Goal: Information Seeking & Learning: Find specific fact

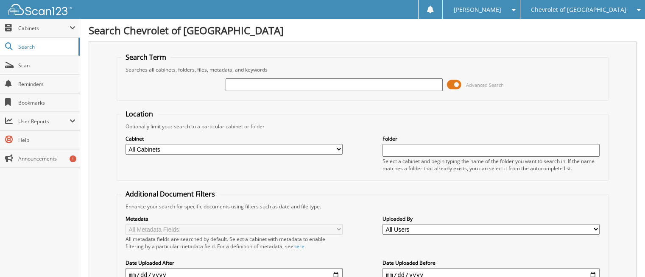
click at [280, 88] on input "text" at bounding box center [334, 84] width 217 height 13
type input "273843"
click at [31, 45] on span "Search" at bounding box center [46, 46] width 56 height 7
click at [32, 29] on span "Cabinets" at bounding box center [43, 28] width 51 height 7
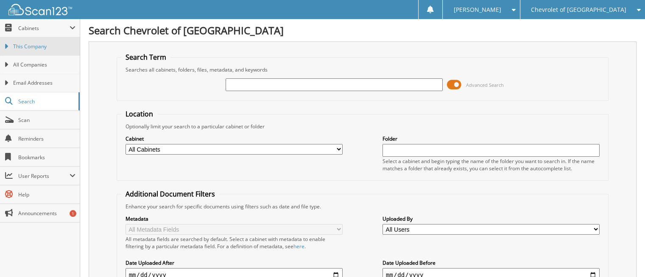
click at [36, 46] on span "This Company" at bounding box center [44, 47] width 62 height 8
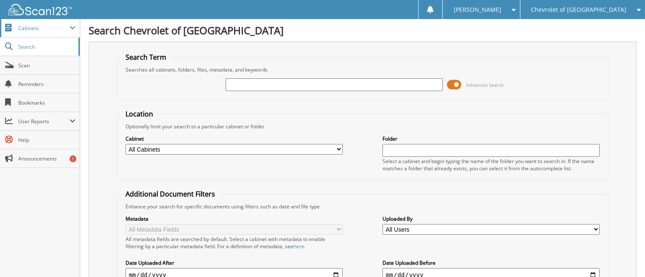
click at [24, 28] on span "Cabinets" at bounding box center [43, 28] width 51 height 7
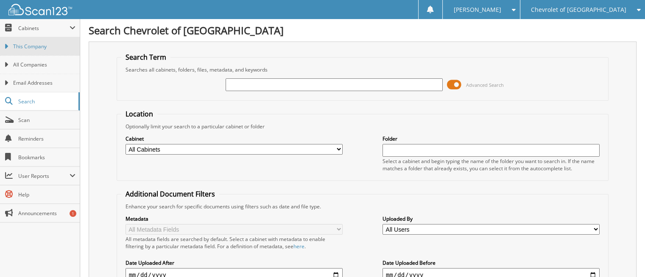
click at [44, 52] on link "This Company" at bounding box center [40, 46] width 80 height 18
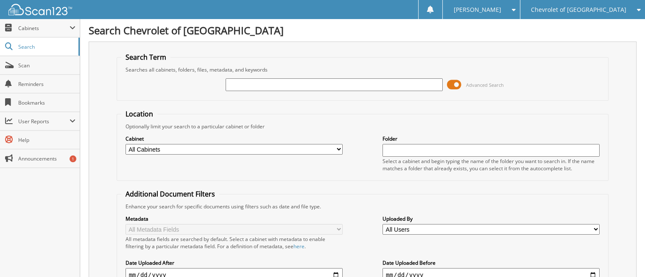
drag, startPoint x: 314, startPoint y: 88, endPoint x: 309, endPoint y: 91, distance: 5.3
click at [314, 88] on input "text" at bounding box center [334, 84] width 217 height 13
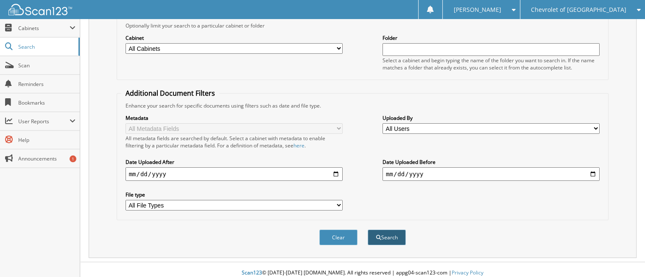
type input "273843"
click at [385, 230] on button "Search" at bounding box center [387, 238] width 38 height 16
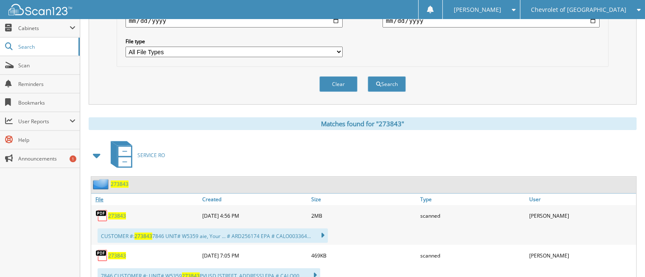
scroll to position [280, 0]
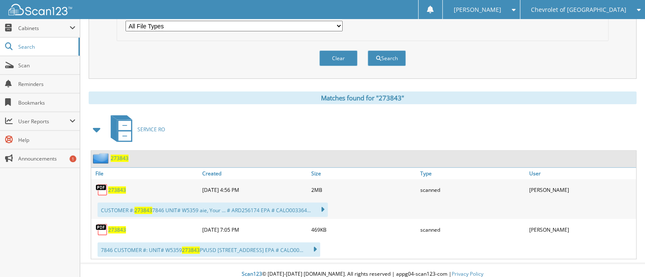
click at [120, 187] on span "273843" at bounding box center [117, 190] width 18 height 7
